Goal: Transaction & Acquisition: Purchase product/service

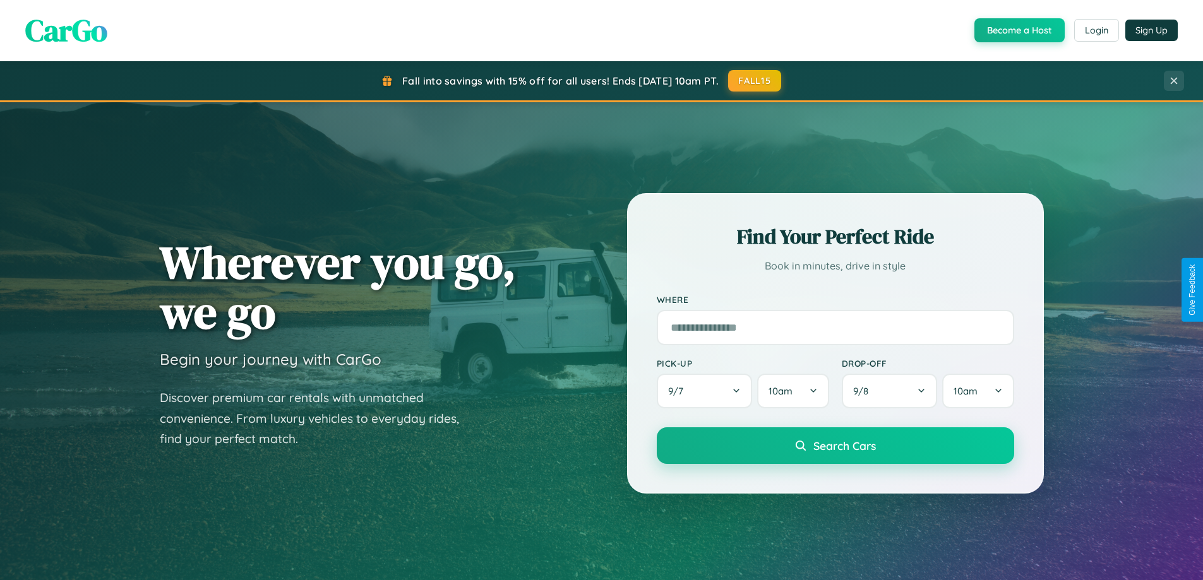
scroll to position [37, 0]
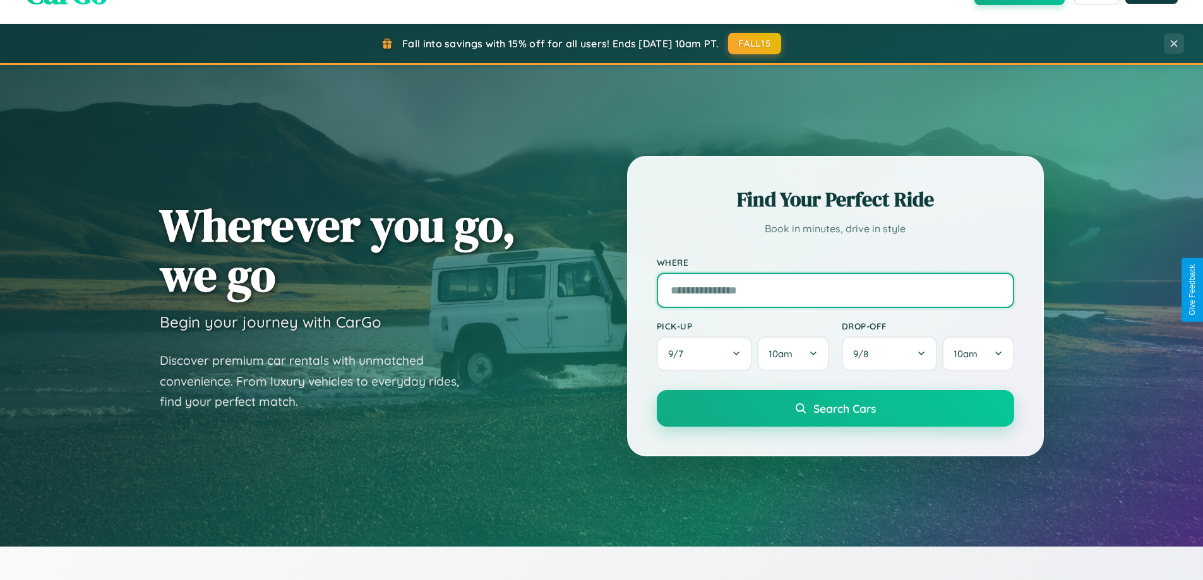
click at [835, 290] on input "text" at bounding box center [835, 290] width 357 height 35
type input "*****"
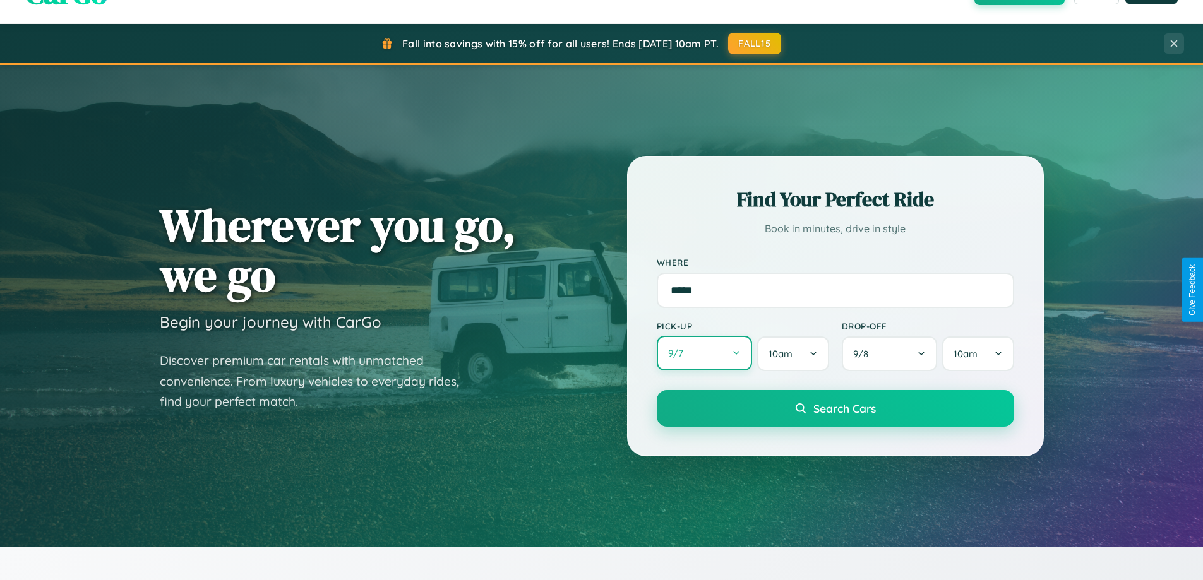
click at [704, 354] on button "9 / 7" at bounding box center [705, 353] width 96 height 35
select select "*"
select select "****"
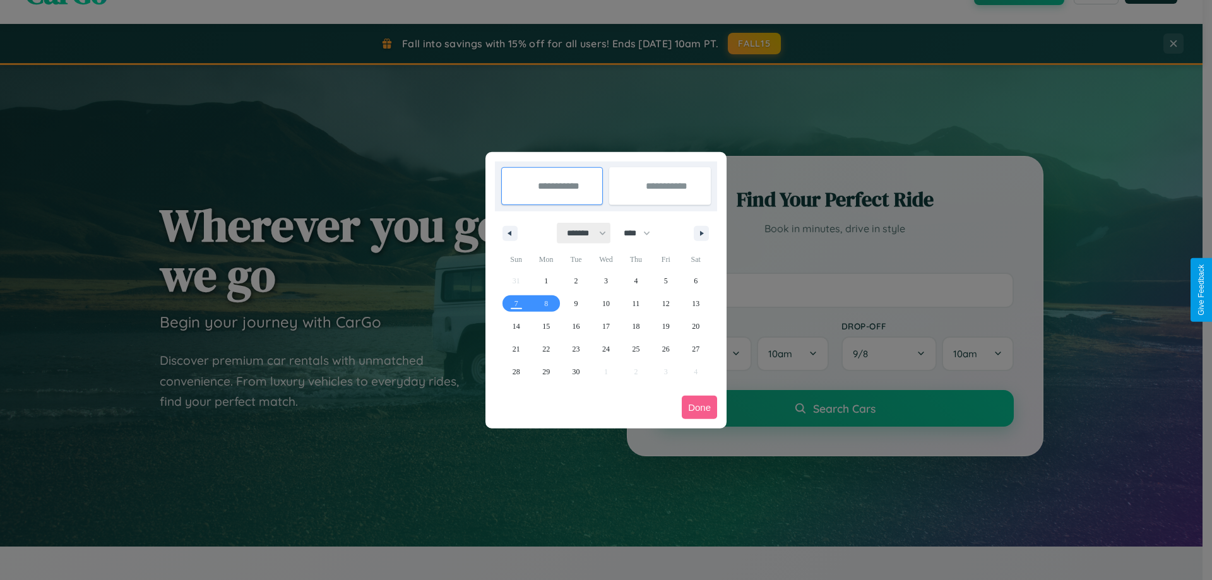
drag, startPoint x: 581, startPoint y: 233, endPoint x: 606, endPoint y: 253, distance: 32.3
click at [581, 233] on select "******* ******** ***** ***** *** **** **** ****** ********* ******* ******** **…" at bounding box center [585, 233] width 54 height 21
click at [516, 326] on span "14" at bounding box center [517, 326] width 8 height 23
type input "**********"
click at [516, 349] on span "21" at bounding box center [517, 349] width 8 height 23
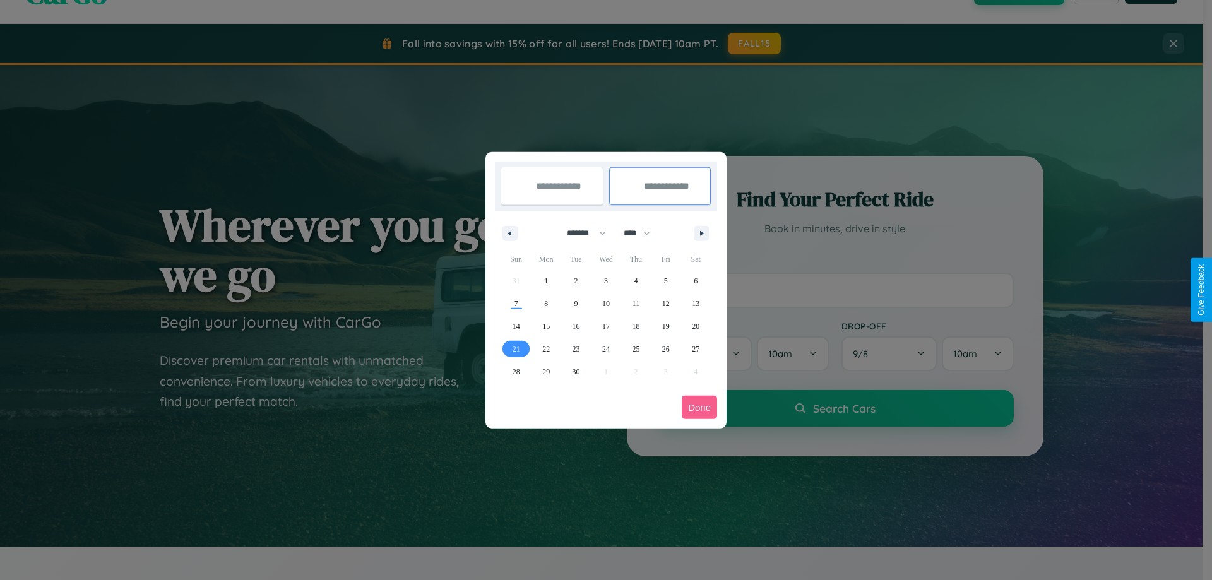
type input "**********"
click at [700, 407] on button "Done" at bounding box center [699, 407] width 35 height 23
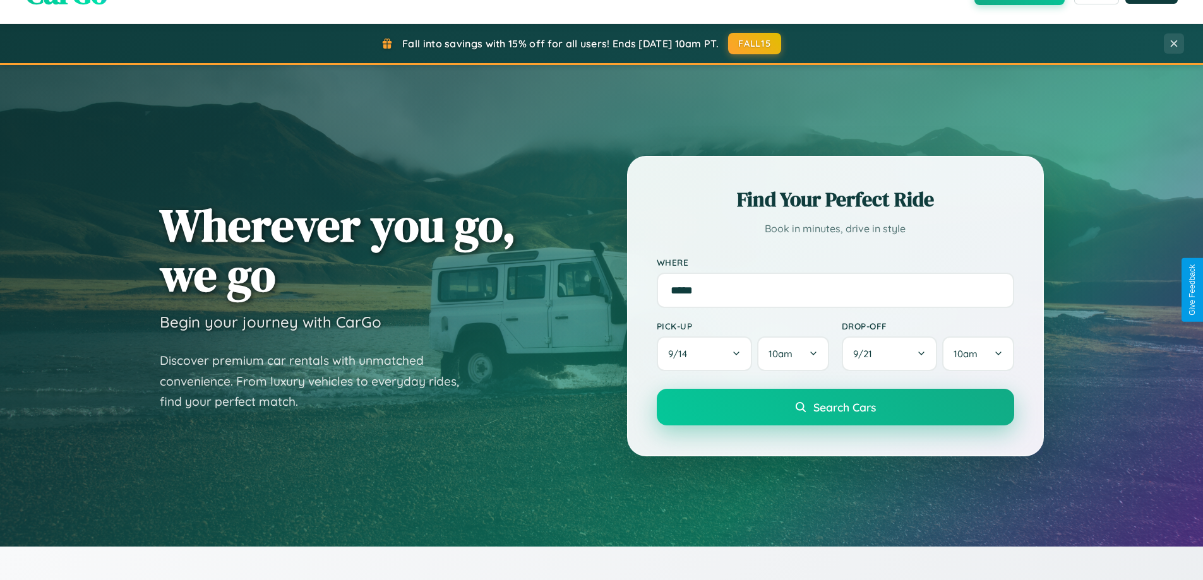
click at [835, 407] on span "Search Cars" at bounding box center [844, 407] width 63 height 14
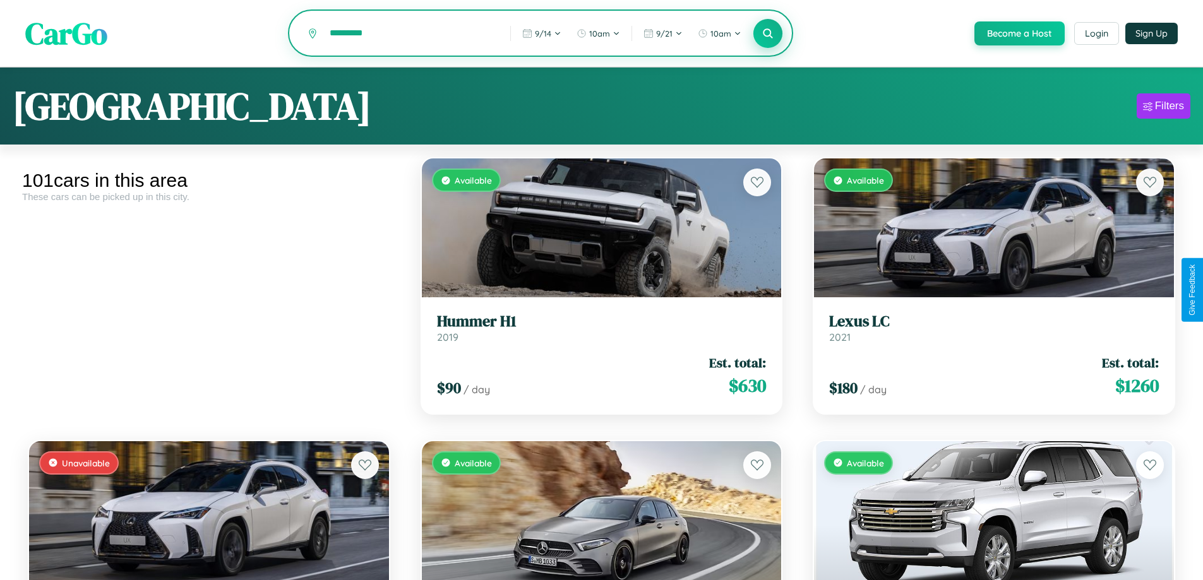
type input "*********"
click at [767, 34] on icon at bounding box center [768, 33] width 12 height 12
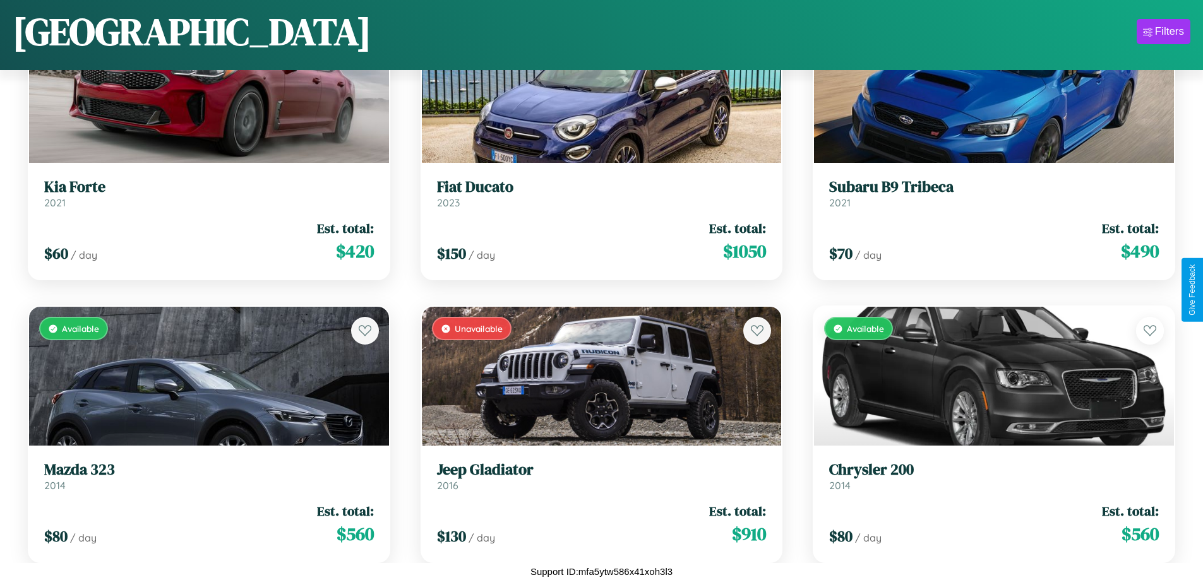
scroll to position [10559, 0]
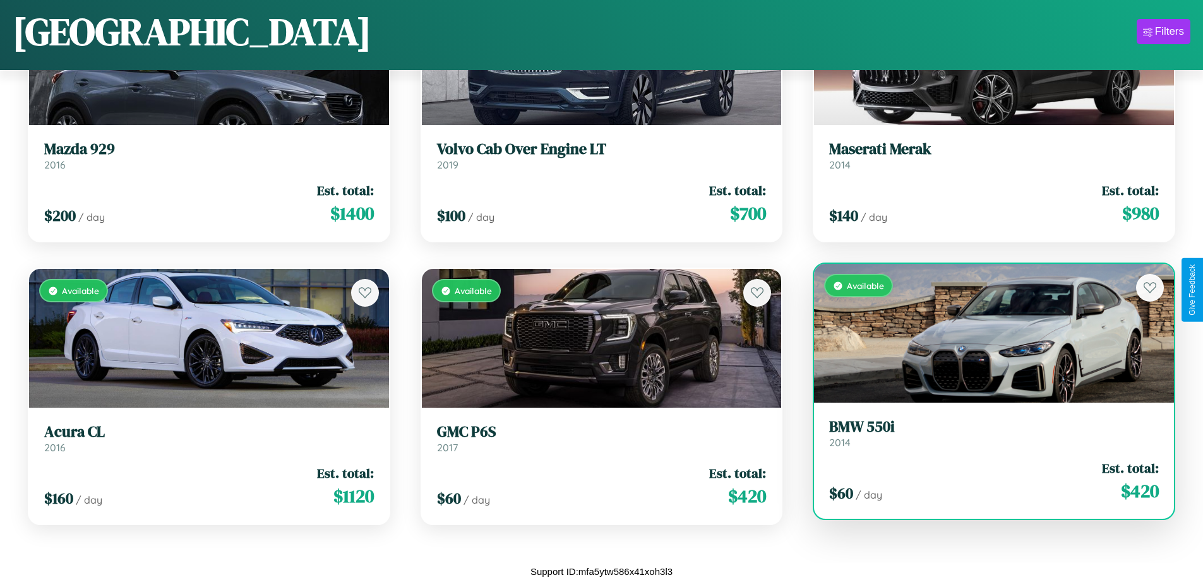
click at [986, 436] on link "BMW 550i 2014" at bounding box center [994, 433] width 330 height 31
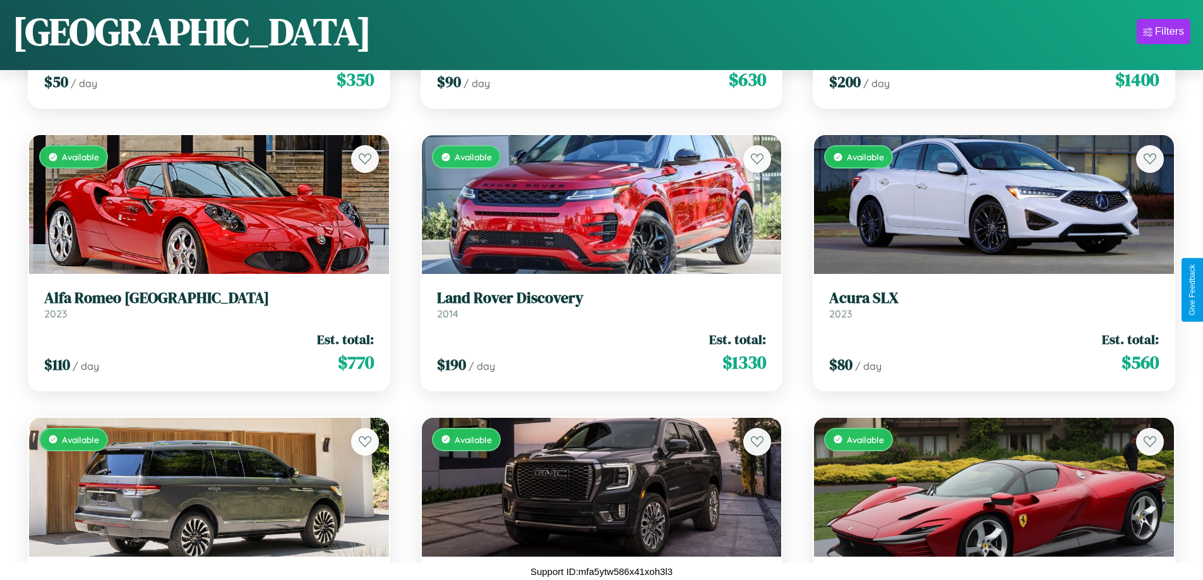
scroll to position [6680, 0]
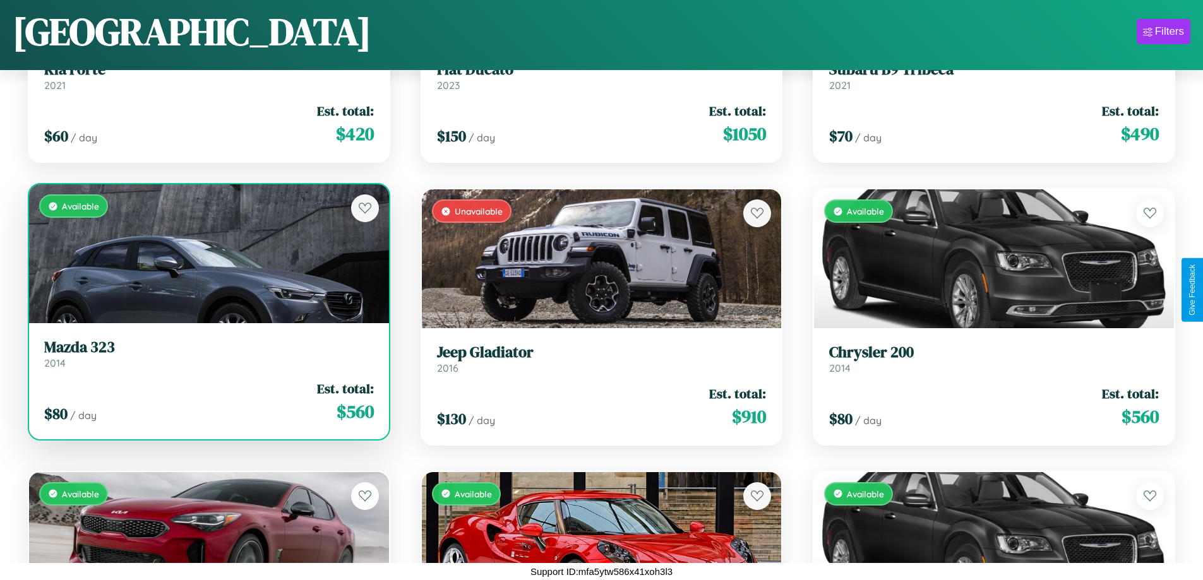
click at [207, 254] on div "Available" at bounding box center [209, 253] width 360 height 139
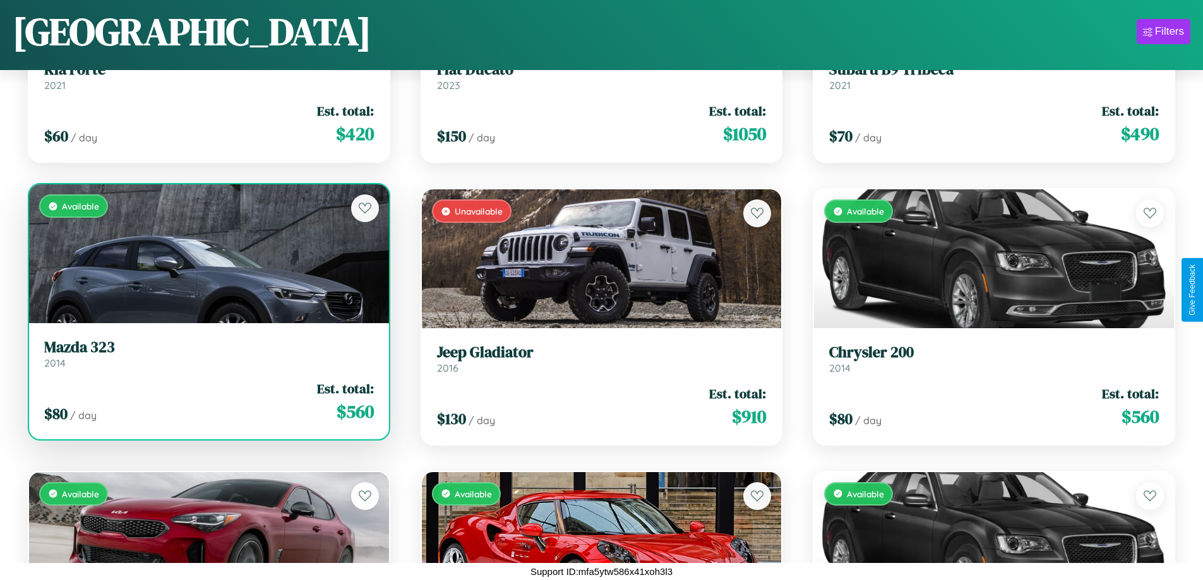
click at [207, 254] on div "Available" at bounding box center [209, 253] width 360 height 139
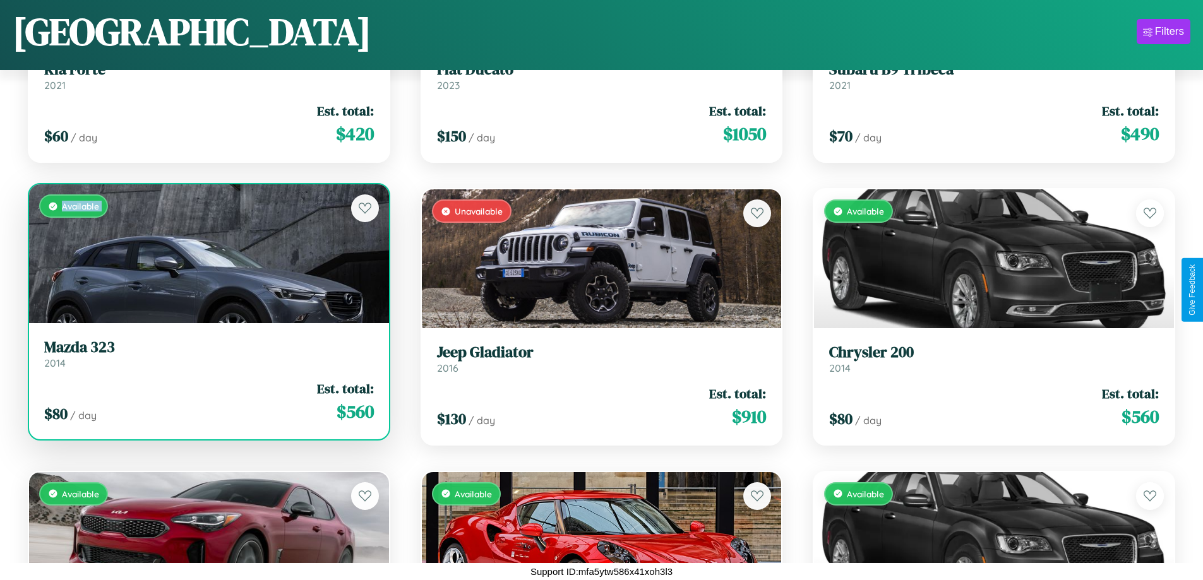
click at [207, 254] on div "Available" at bounding box center [209, 253] width 360 height 139
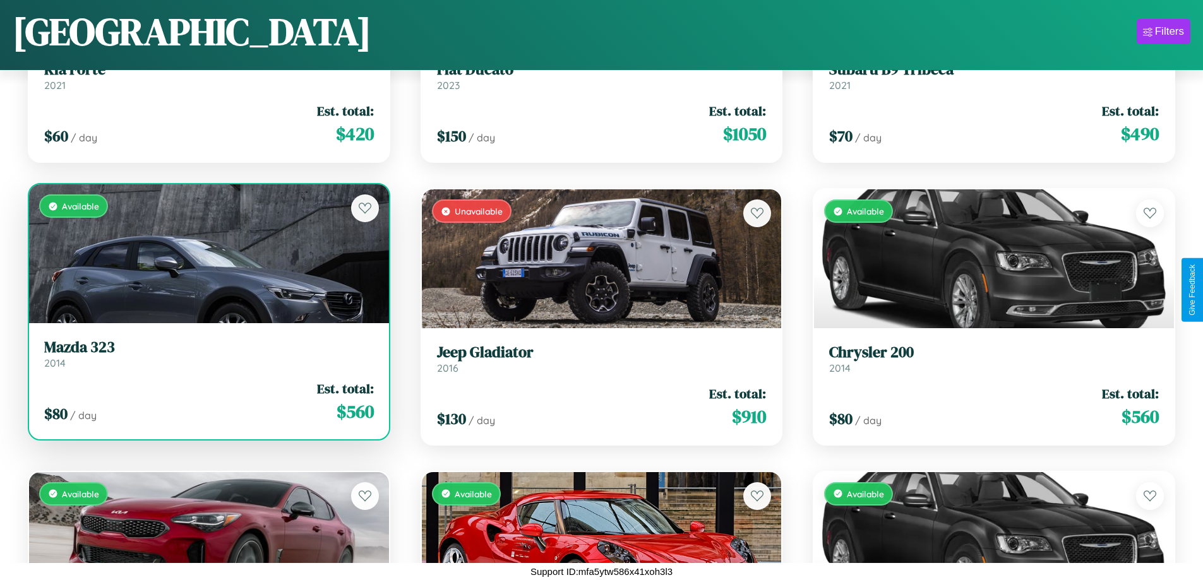
click at [207, 254] on div "Available" at bounding box center [209, 253] width 360 height 139
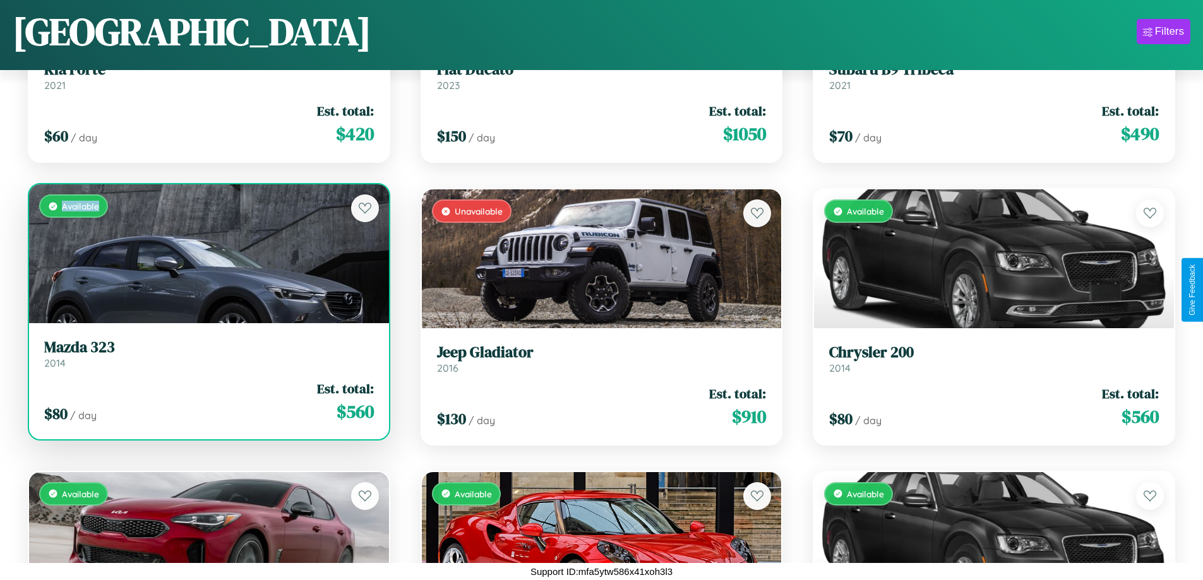
click at [207, 254] on div "Available" at bounding box center [209, 253] width 360 height 139
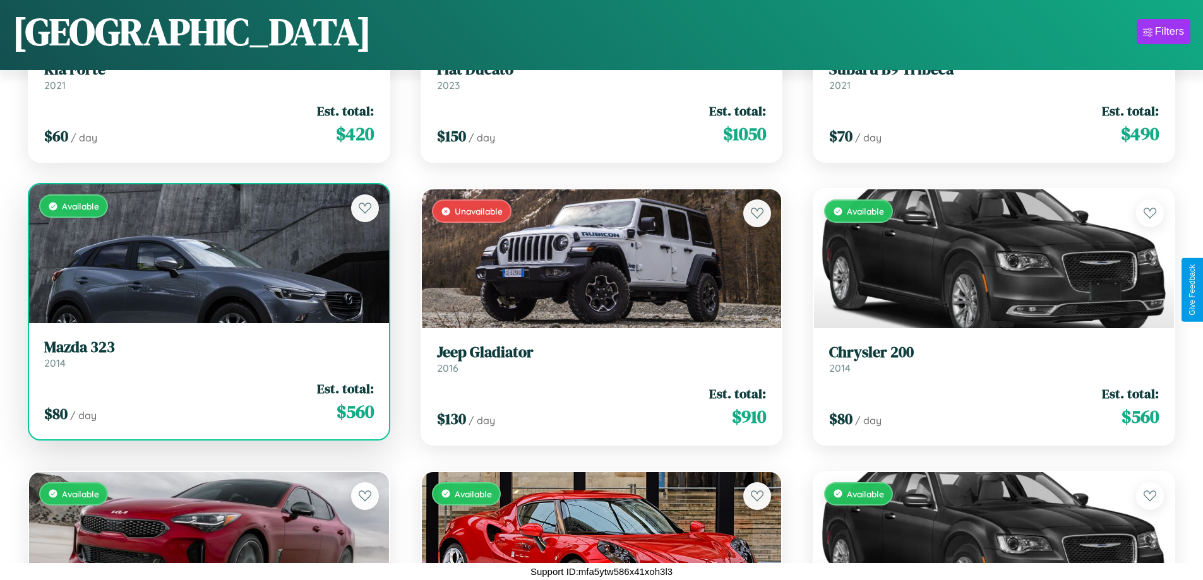
click at [207, 354] on h3 "Mazda 323" at bounding box center [209, 347] width 330 height 18
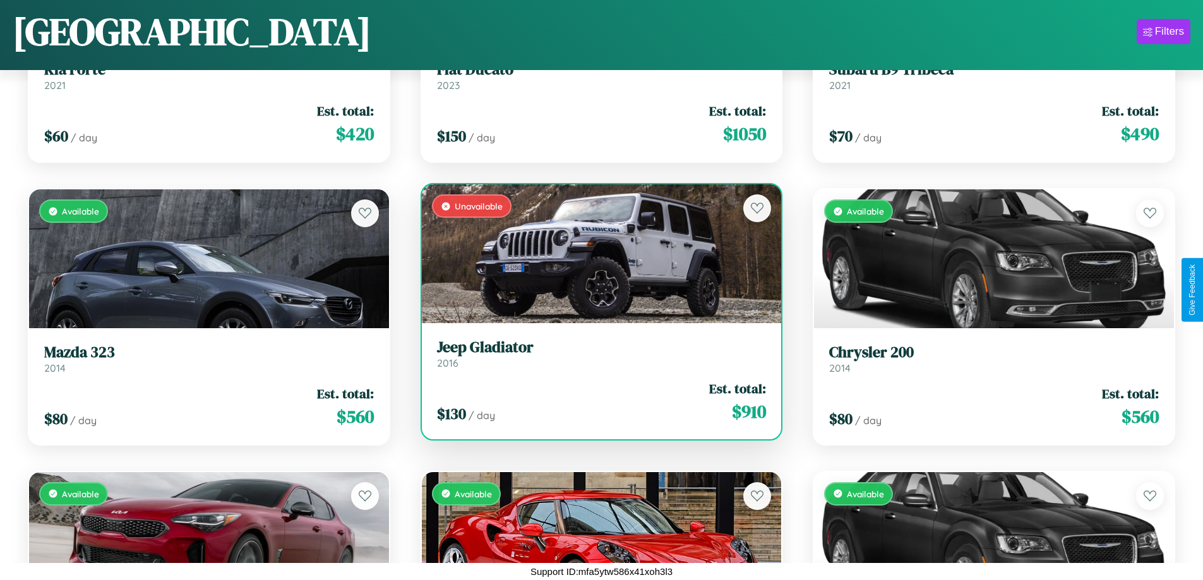
scroll to position [177, 0]
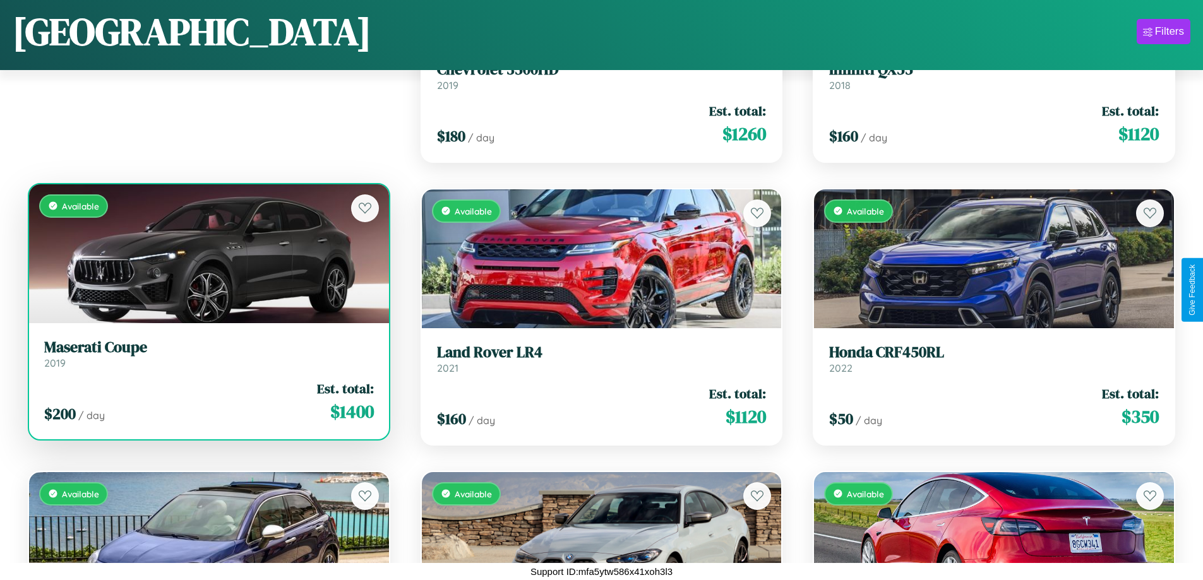
click at [207, 258] on div "Available" at bounding box center [209, 253] width 360 height 139
click at [207, 253] on div "Available" at bounding box center [209, 253] width 360 height 139
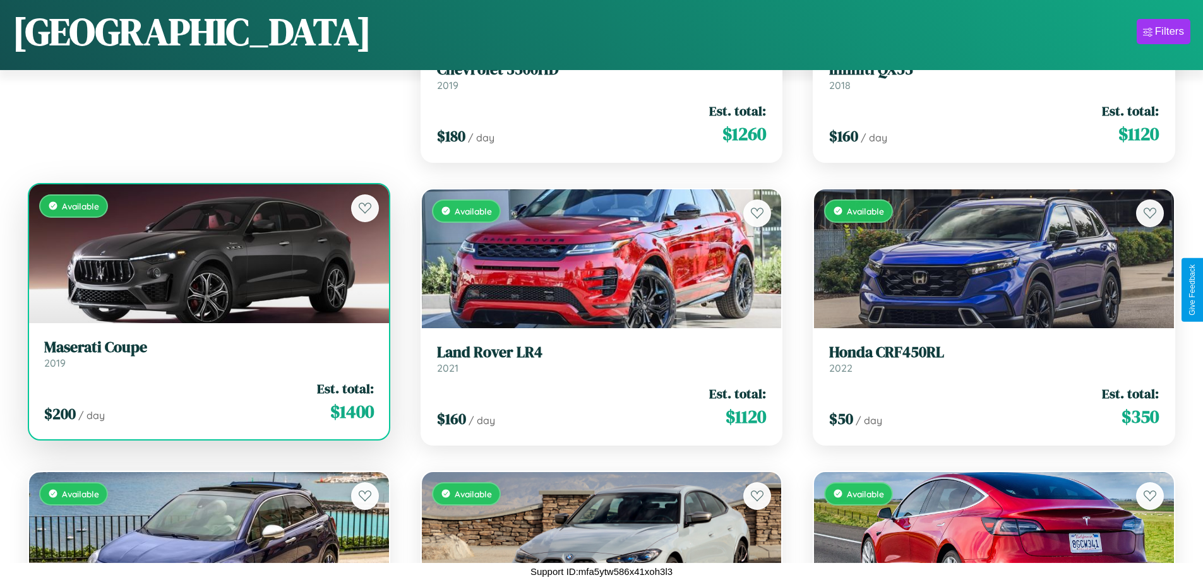
click at [207, 253] on div "Available" at bounding box center [209, 253] width 360 height 139
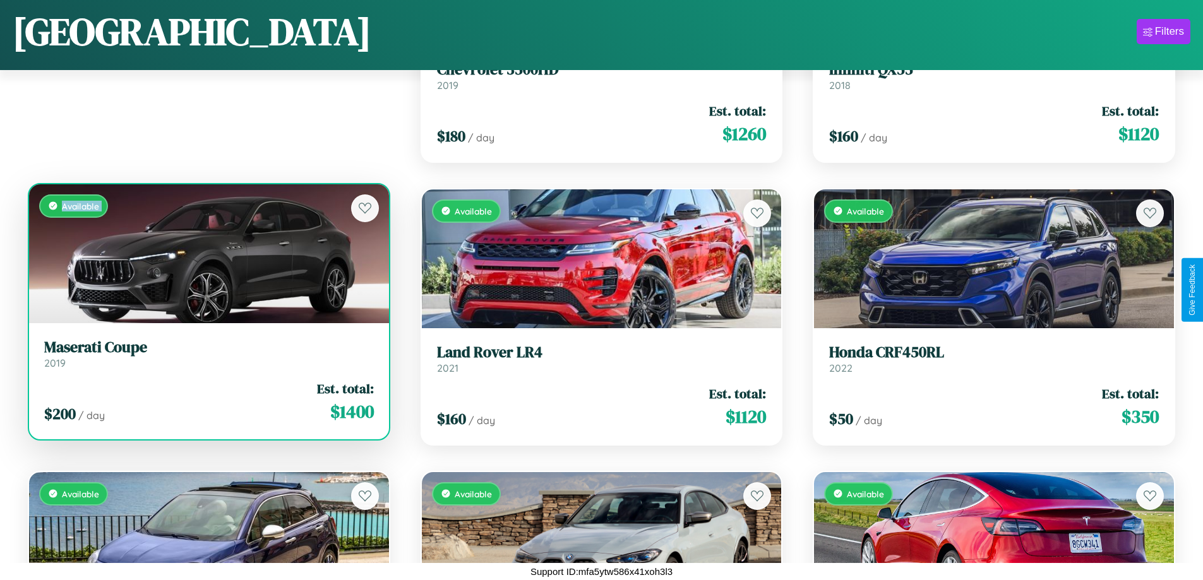
click at [207, 253] on div "Available" at bounding box center [209, 253] width 360 height 139
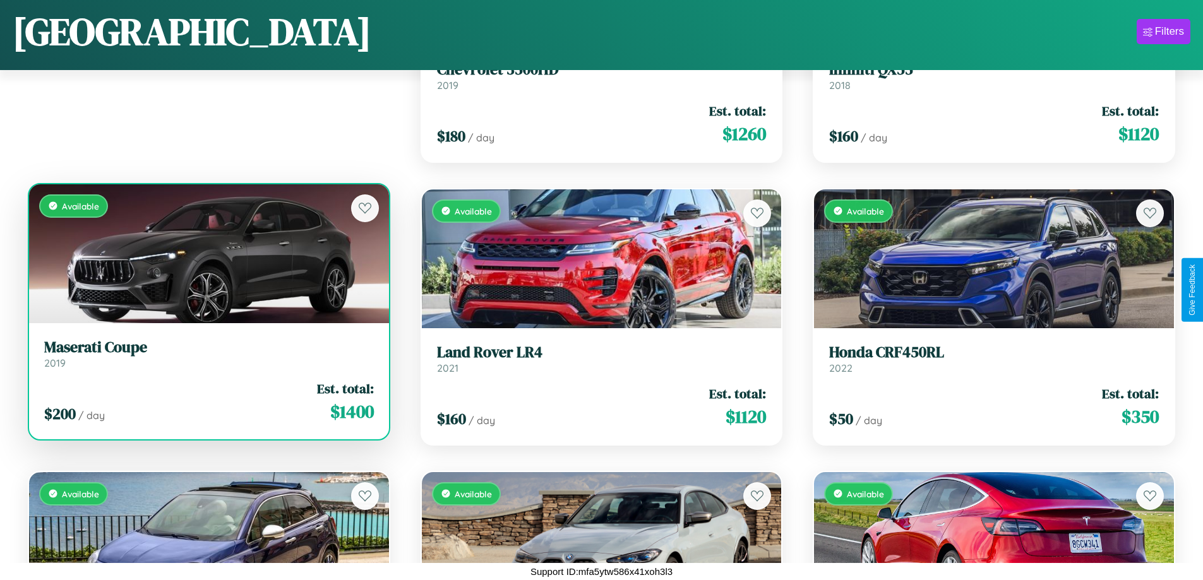
click at [207, 253] on div "Available" at bounding box center [209, 253] width 360 height 139
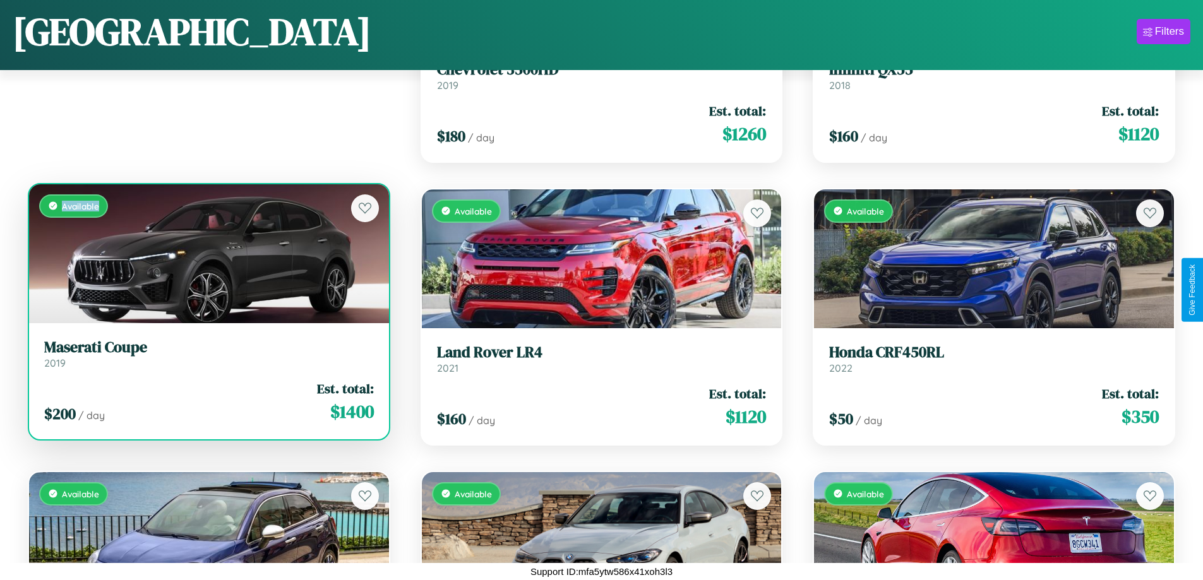
click at [207, 253] on div "Available" at bounding box center [209, 253] width 360 height 139
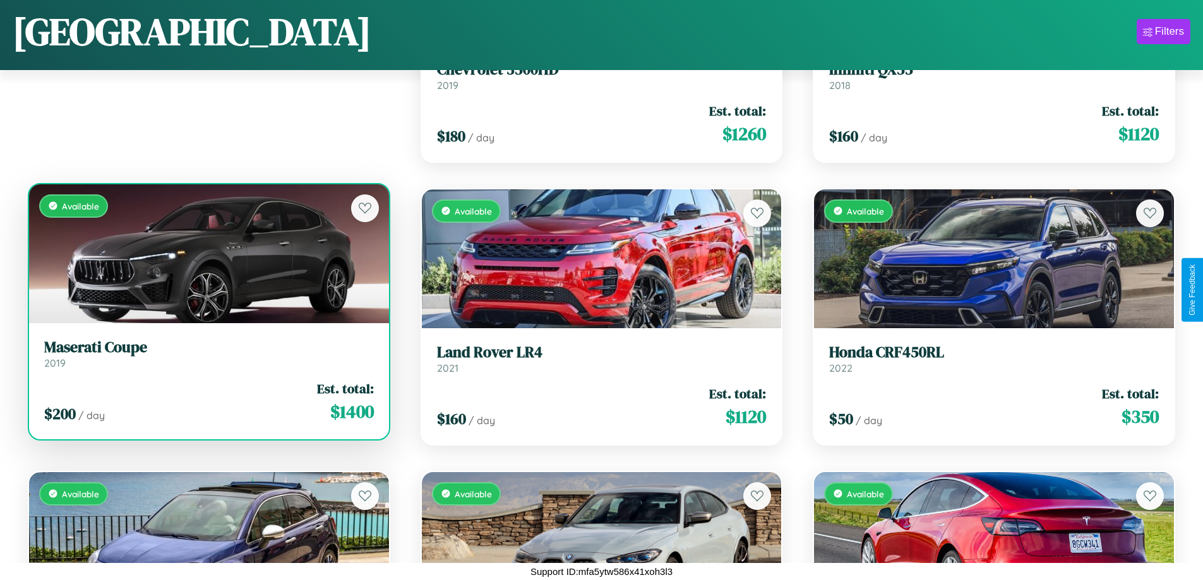
click at [207, 354] on h3 "Maserati Coupe" at bounding box center [209, 347] width 330 height 18
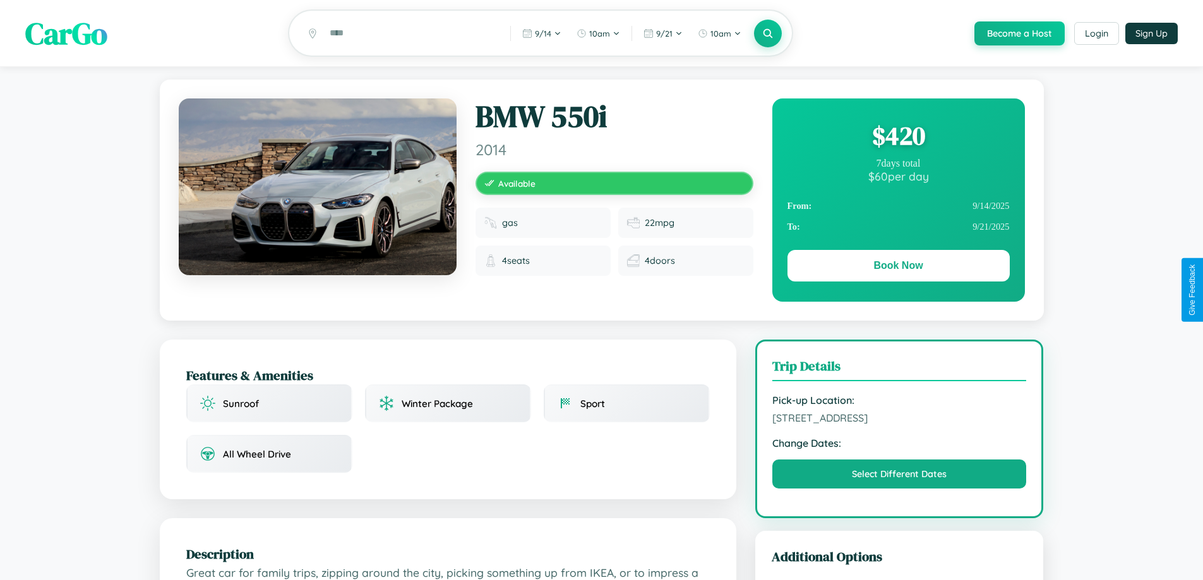
click at [898, 138] on div "$ 420" at bounding box center [898, 136] width 222 height 34
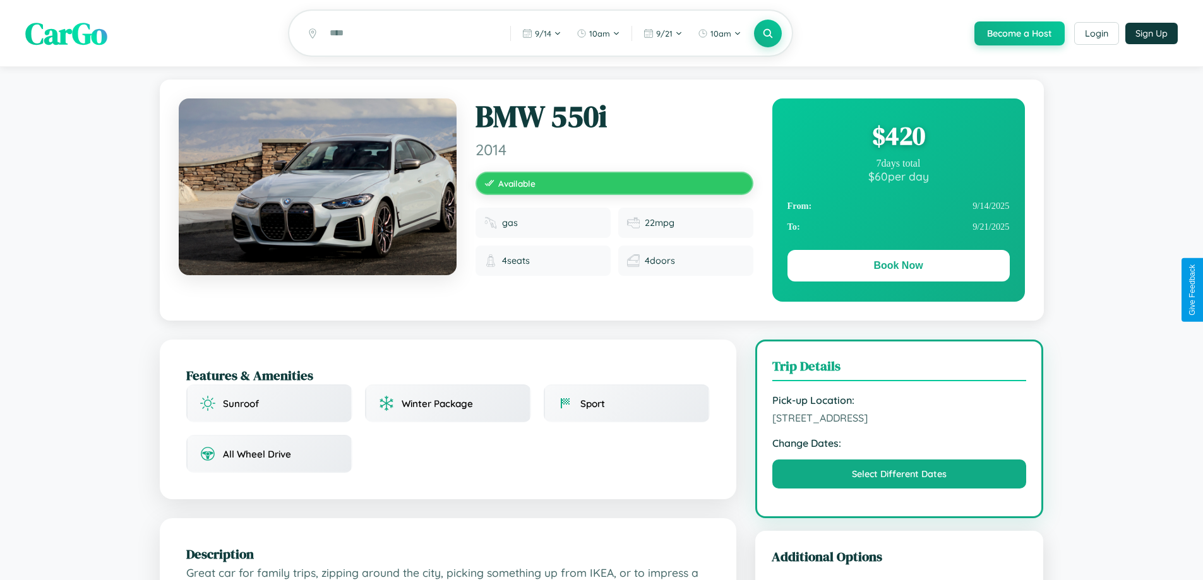
click at [898, 138] on div "$ 420" at bounding box center [898, 136] width 222 height 34
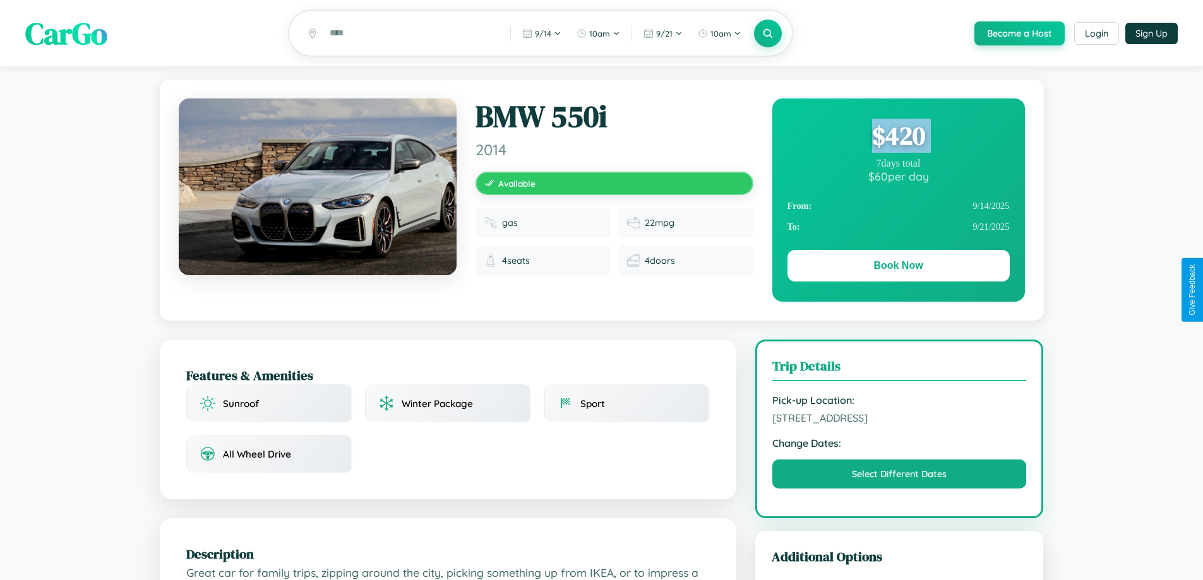
click at [898, 138] on div "$ 420" at bounding box center [898, 136] width 222 height 34
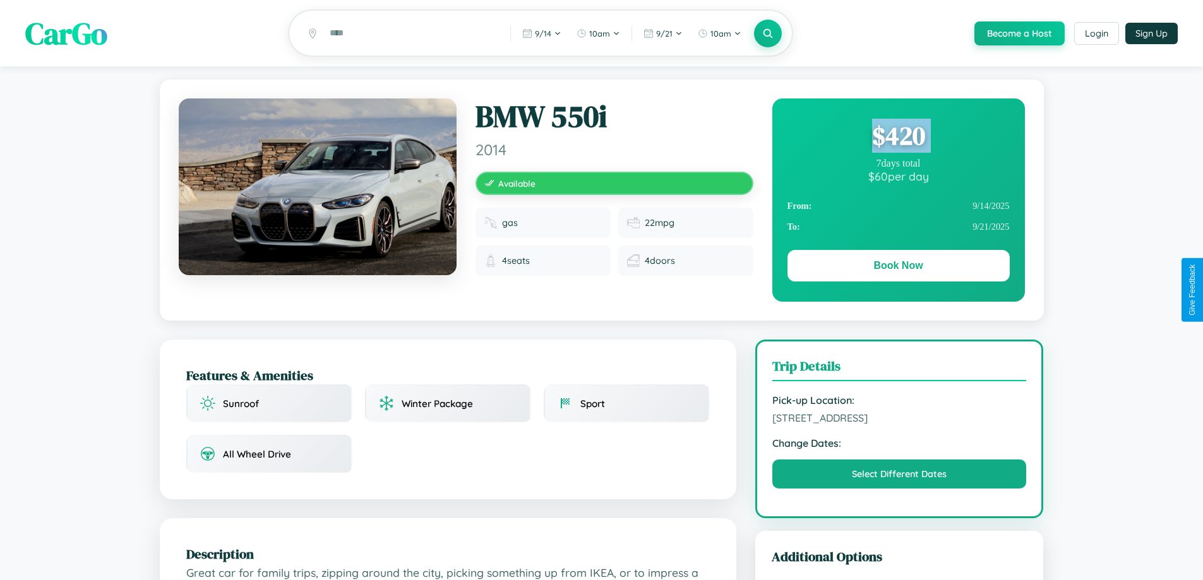
click at [898, 138] on div "$ 420" at bounding box center [898, 136] width 222 height 34
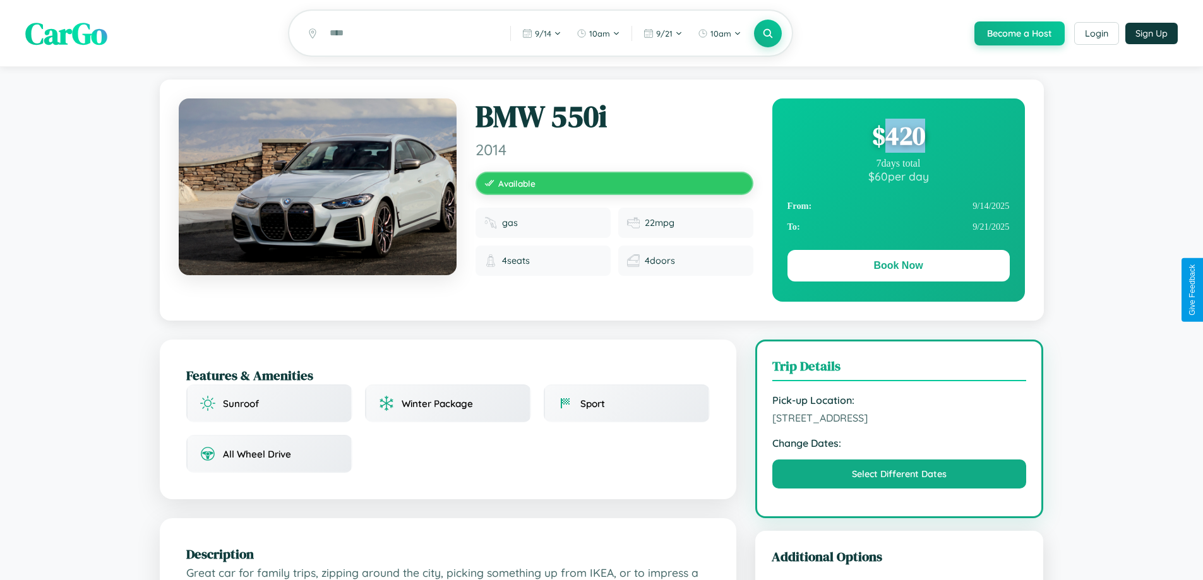
click at [898, 138] on div "$ 420" at bounding box center [898, 136] width 222 height 34
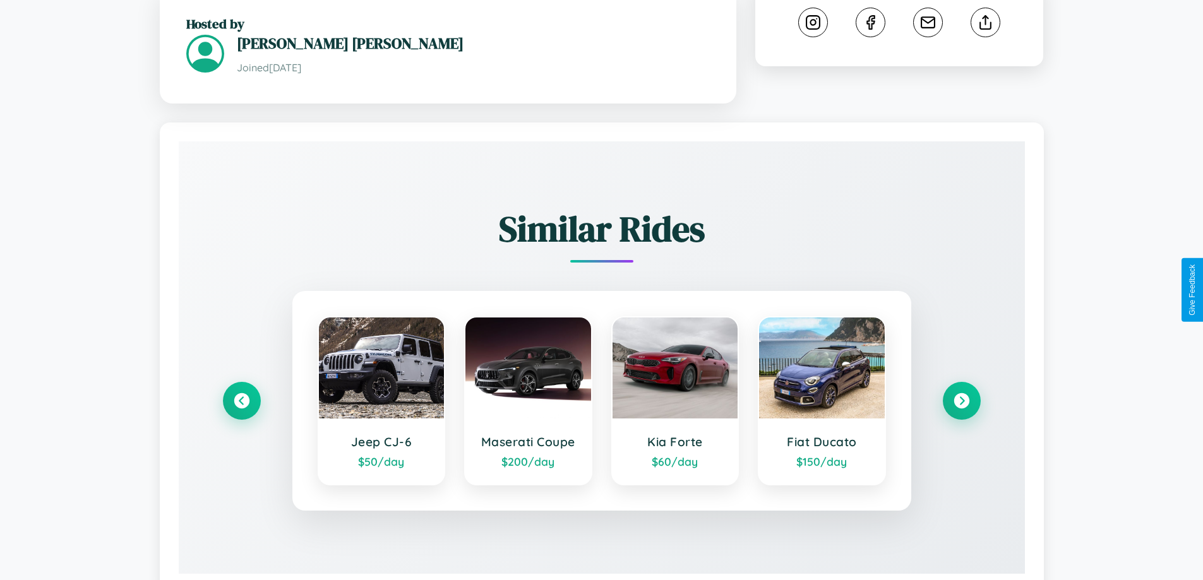
scroll to position [725, 0]
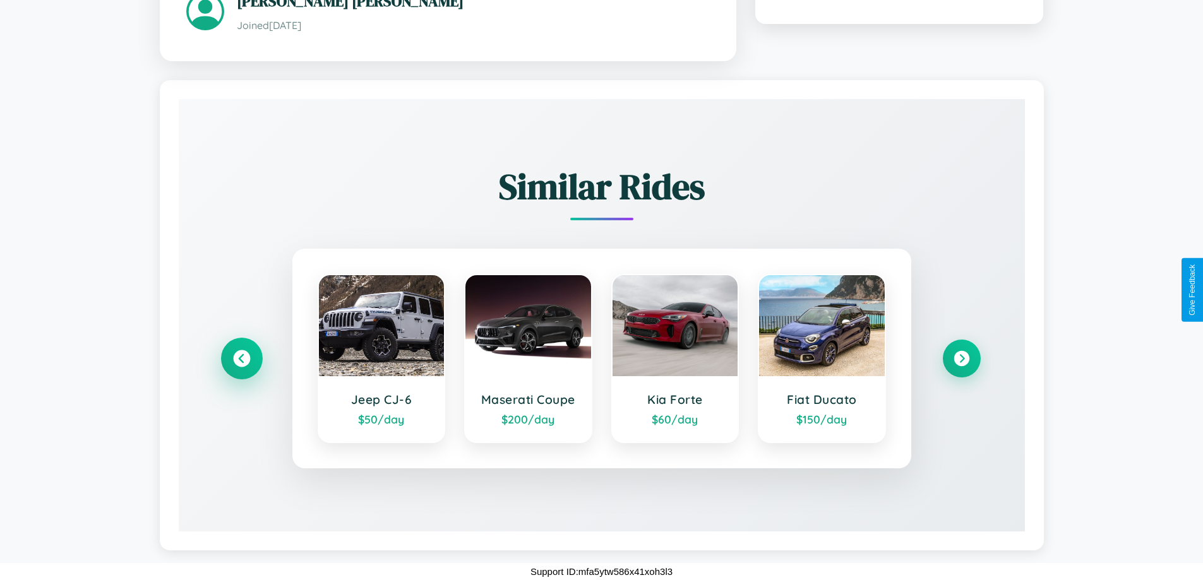
click at [241, 358] on icon at bounding box center [241, 358] width 17 height 17
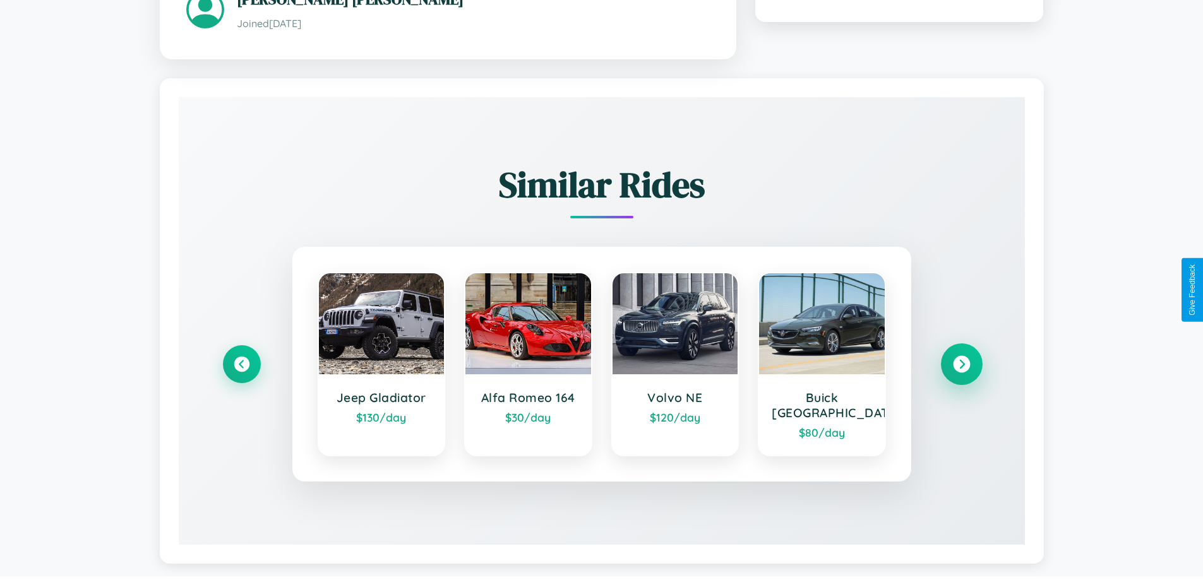
click at [961, 366] on icon at bounding box center [961, 363] width 17 height 17
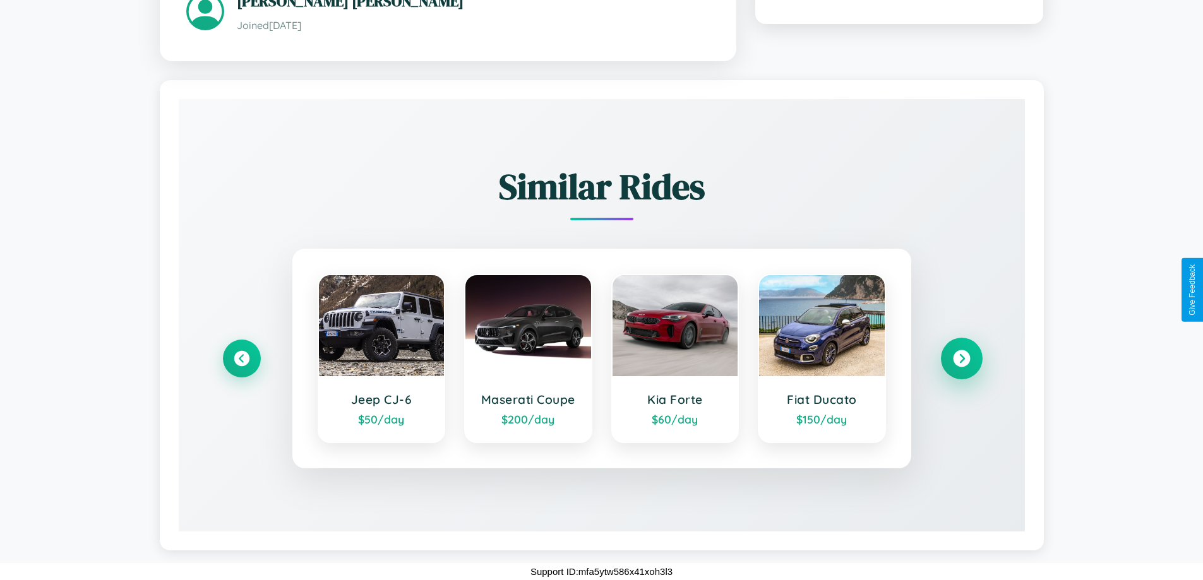
click at [961, 358] on icon at bounding box center [961, 358] width 17 height 17
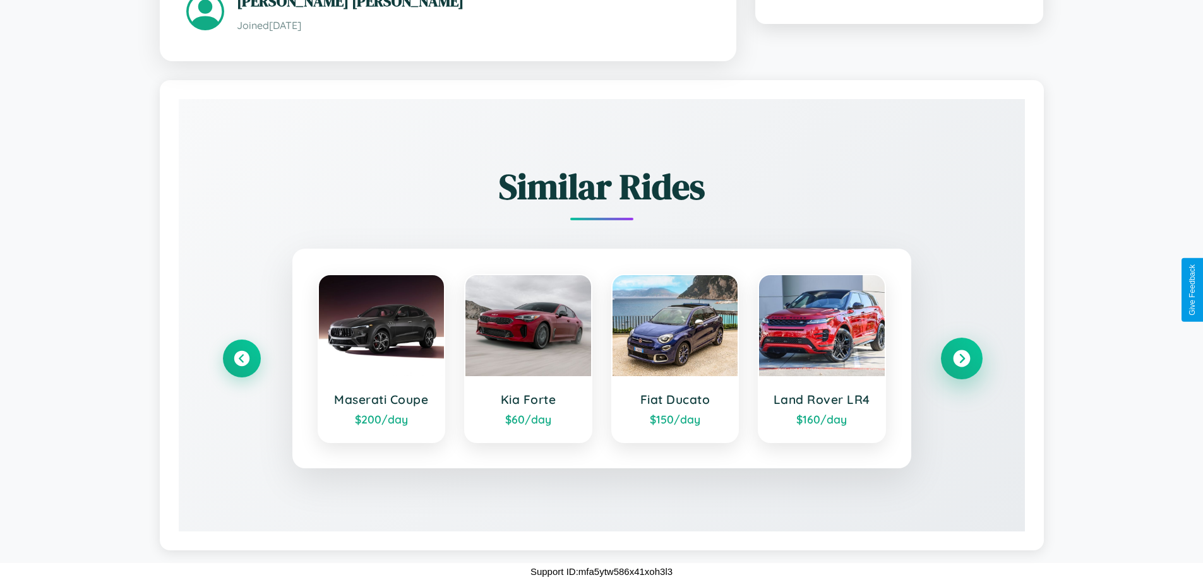
click at [961, 358] on icon at bounding box center [961, 358] width 17 height 17
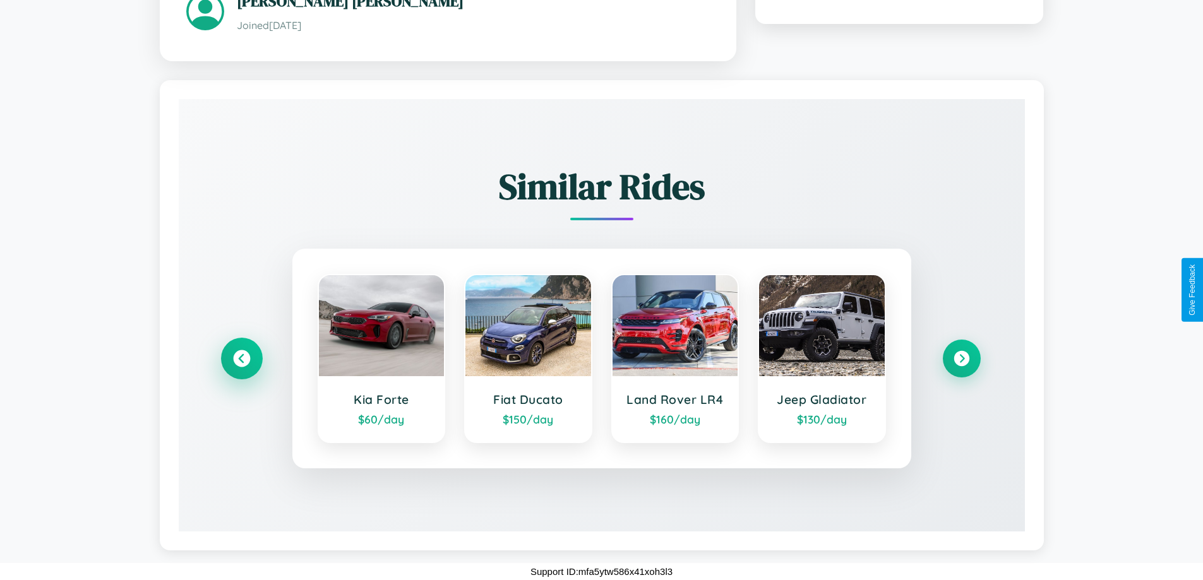
click at [241, 358] on icon at bounding box center [241, 358] width 17 height 17
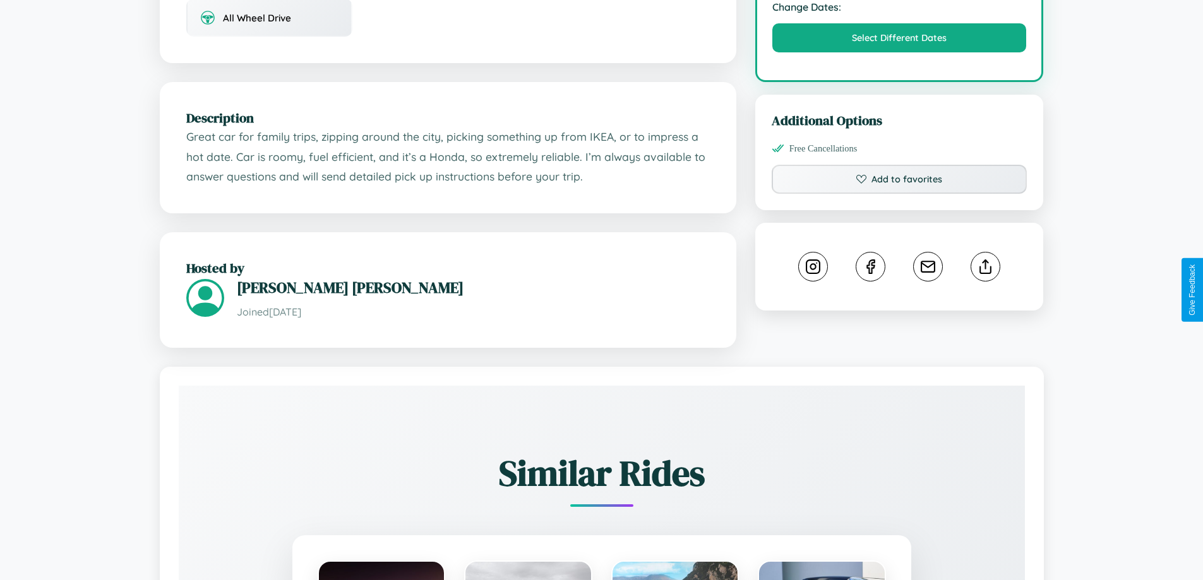
scroll to position [328, 0]
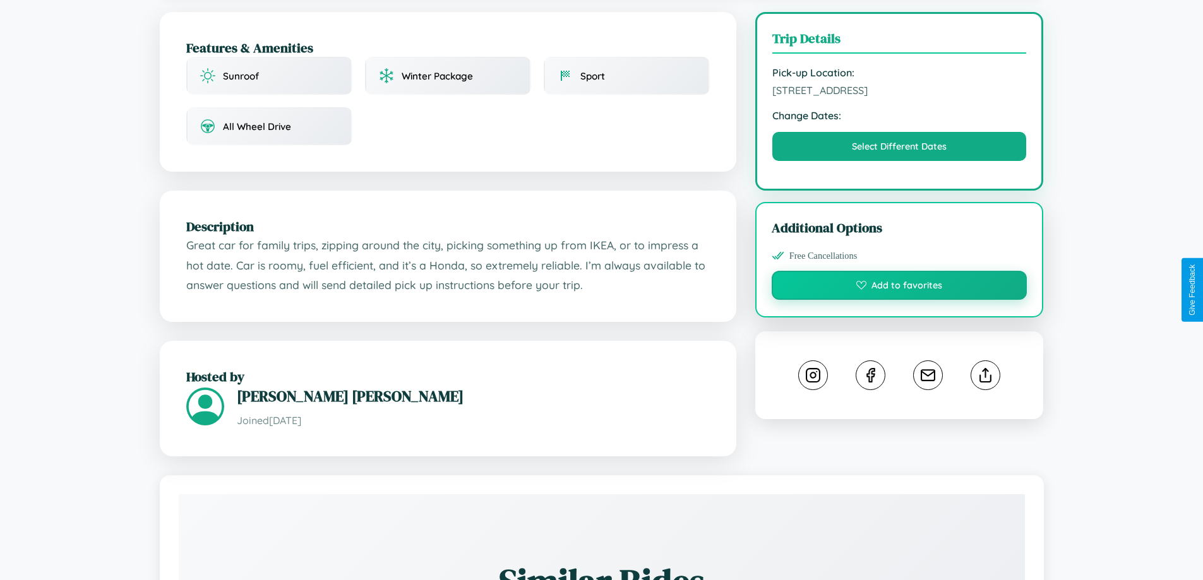
click at [899, 287] on button "Add to favorites" at bounding box center [900, 285] width 256 height 29
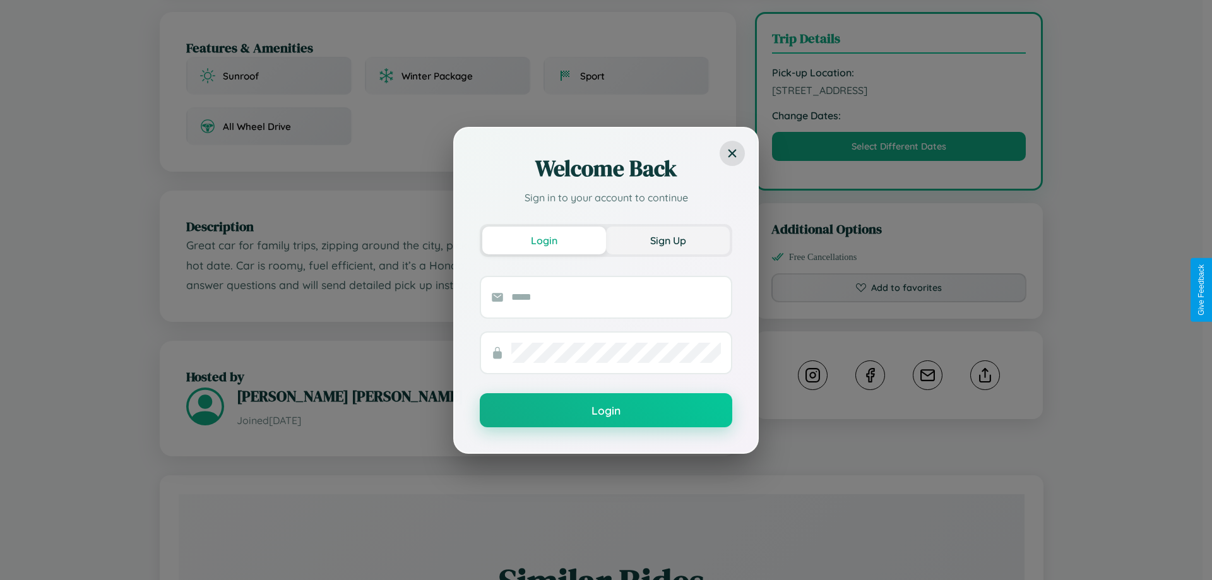
click at [668, 240] on button "Sign Up" at bounding box center [668, 241] width 124 height 28
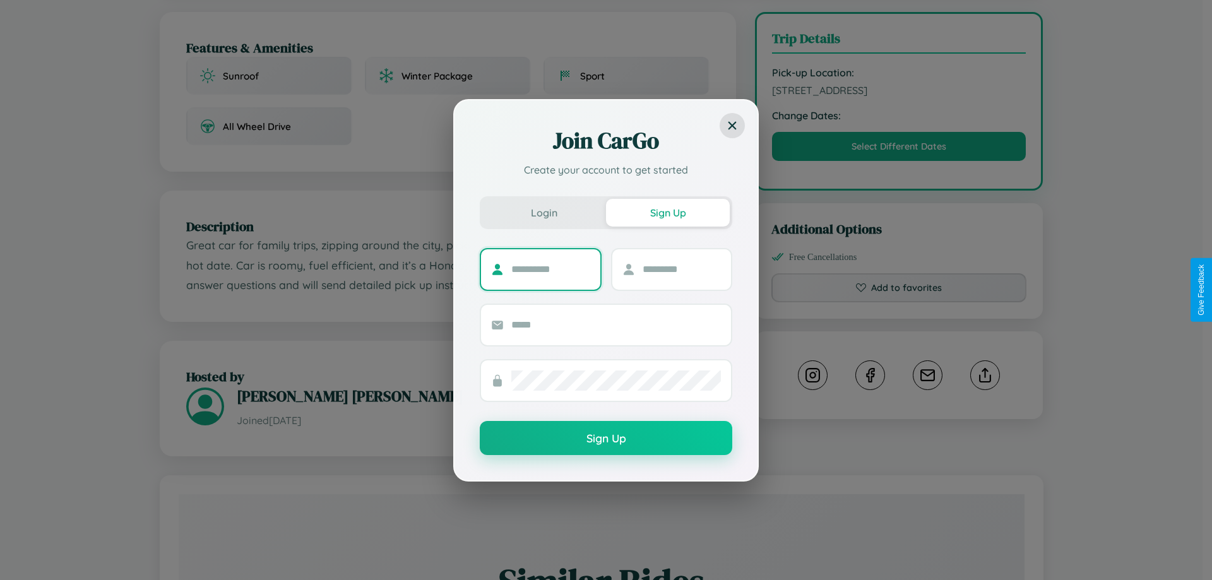
click at [551, 269] on input "text" at bounding box center [550, 270] width 79 height 20
type input "******"
click at [681, 269] on input "text" at bounding box center [682, 270] width 79 height 20
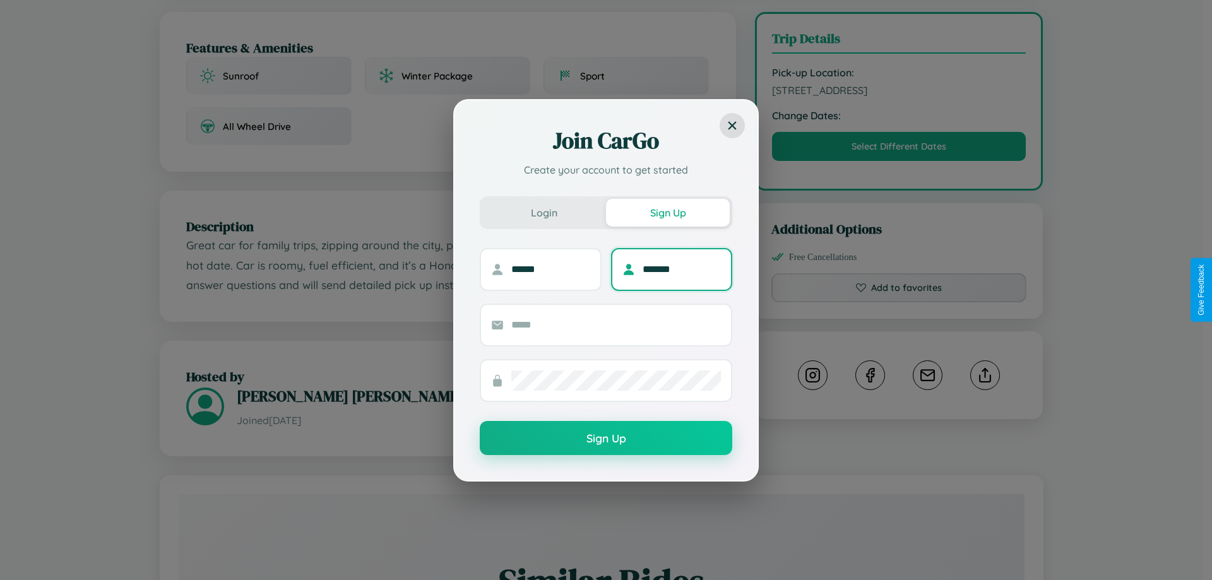
type input "*******"
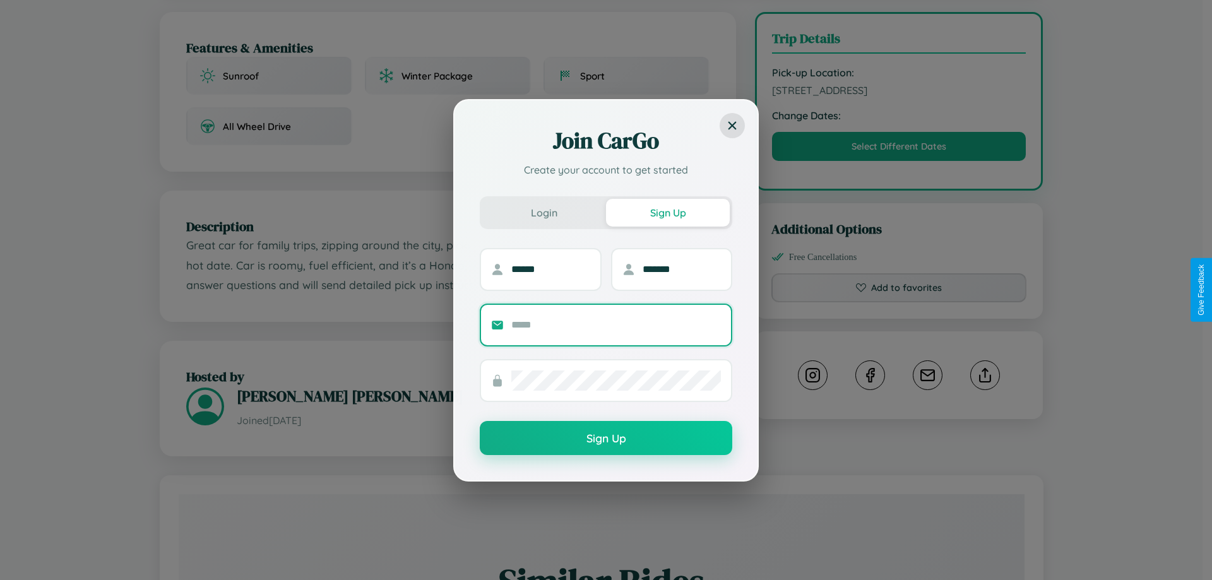
click at [616, 325] on input "text" at bounding box center [616, 325] width 210 height 20
type input "**********"
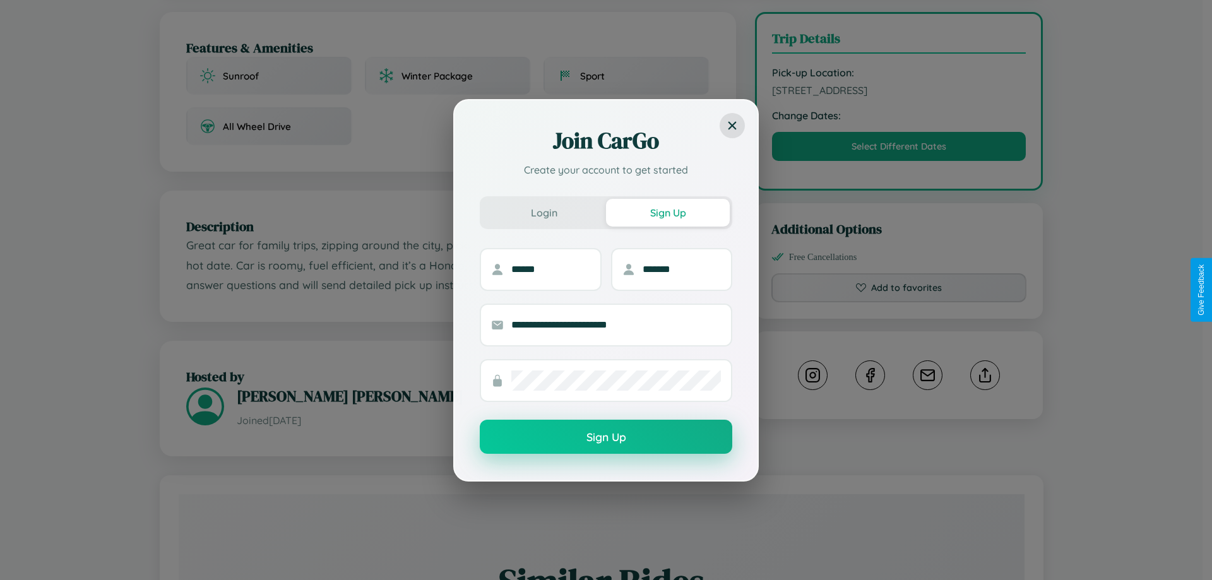
click at [606, 438] on button "Sign Up" at bounding box center [606, 437] width 253 height 34
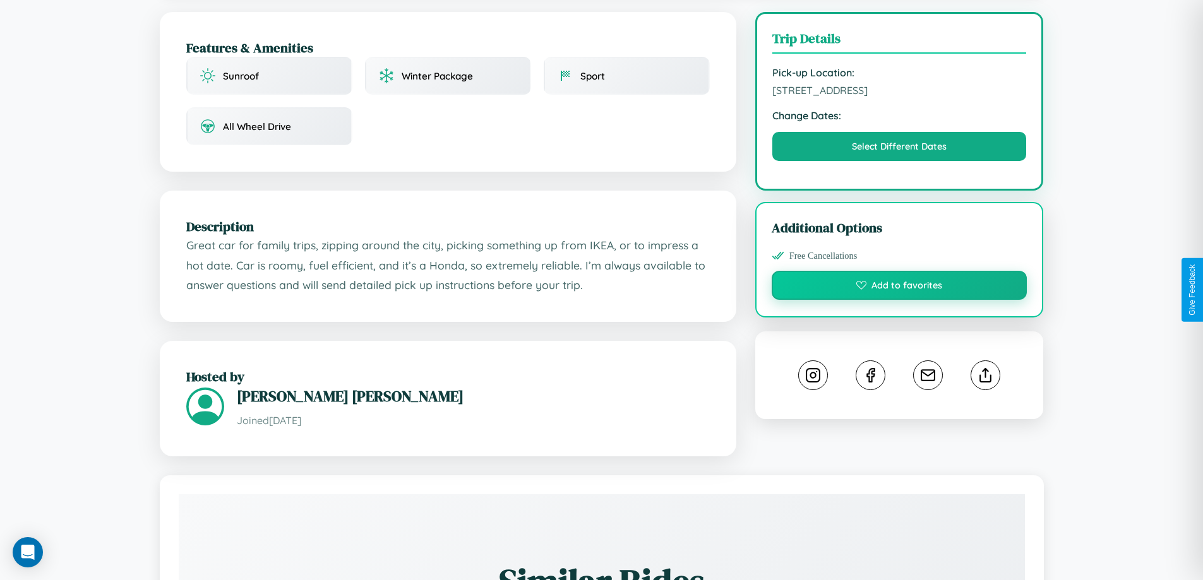
click at [899, 287] on button "Add to favorites" at bounding box center [900, 285] width 256 height 29
